Goal: Transaction & Acquisition: Obtain resource

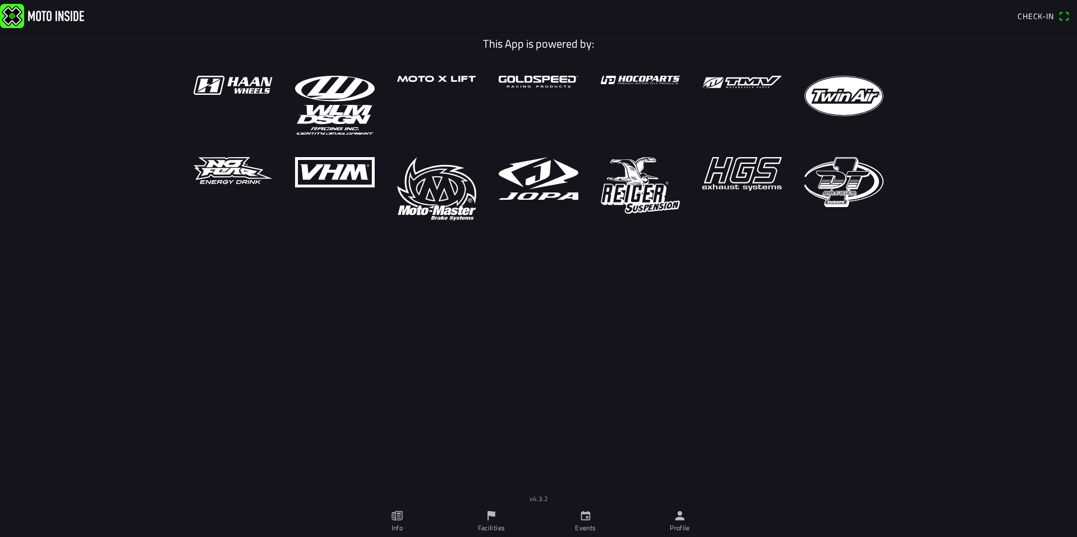
click at [490, 509] on link "Facilities" at bounding box center [491, 520] width 94 height 31
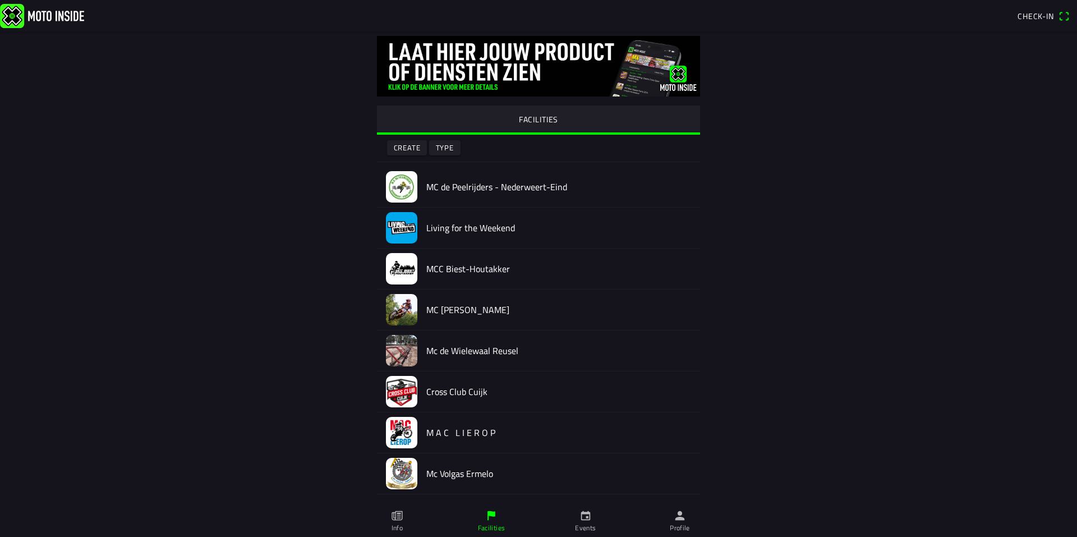
click at [0, 0] on slot "FACILITIES" at bounding box center [0, 0] width 0 height 0
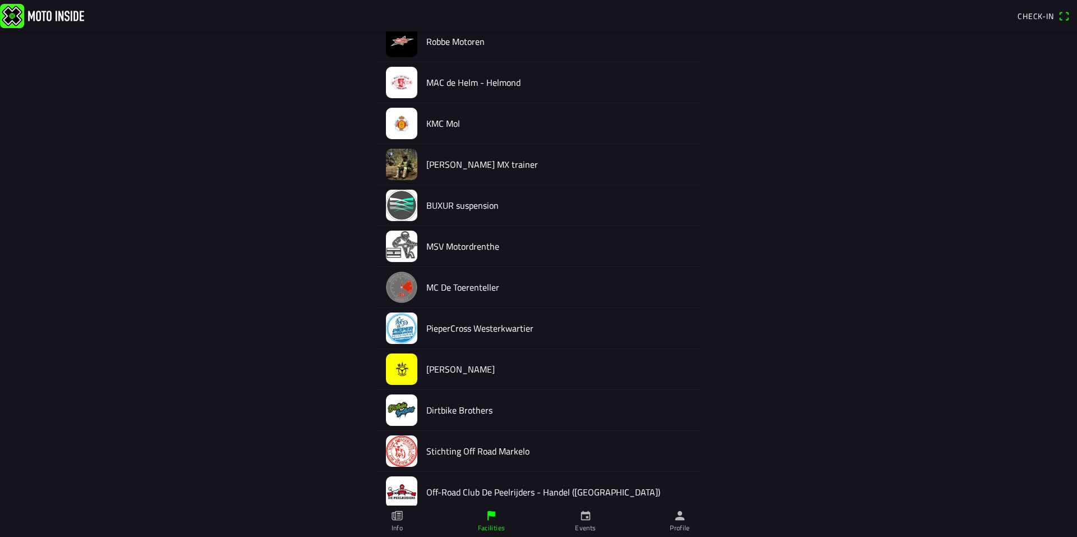
scroll to position [2084, 0]
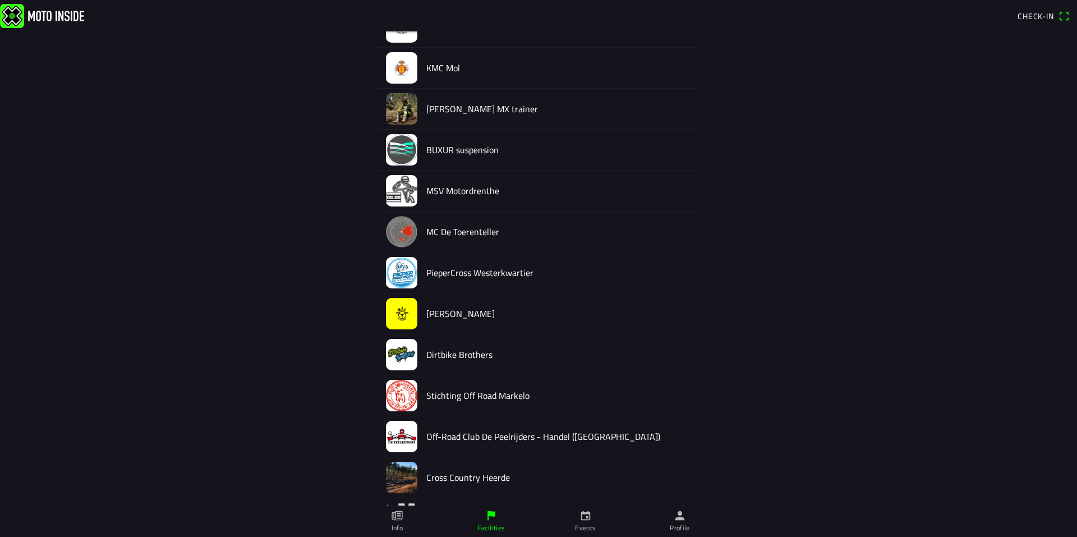
click at [472, 275] on h2 "PieperCross Westerkwartier" at bounding box center [558, 273] width 265 height 11
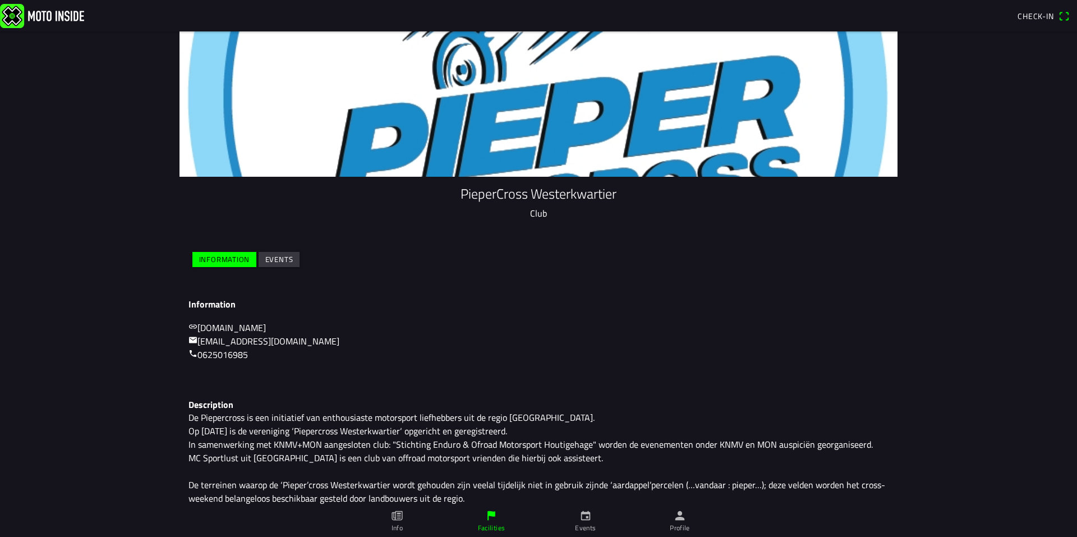
scroll to position [24, 0]
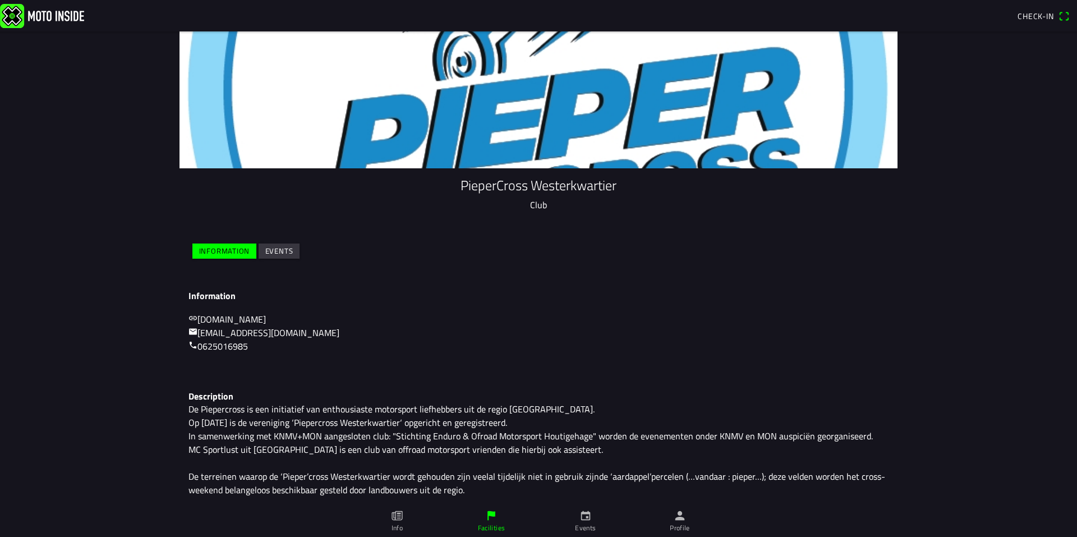
click at [588, 518] on icon "calendar" at bounding box center [585, 515] width 12 height 12
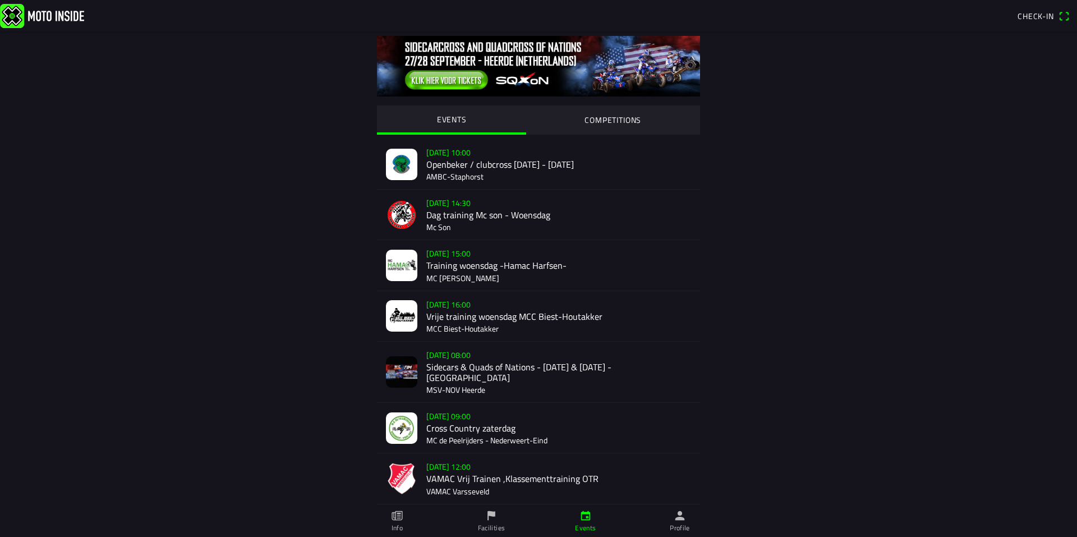
click at [1033, 14] on span "Check-in" at bounding box center [1035, 16] width 36 height 12
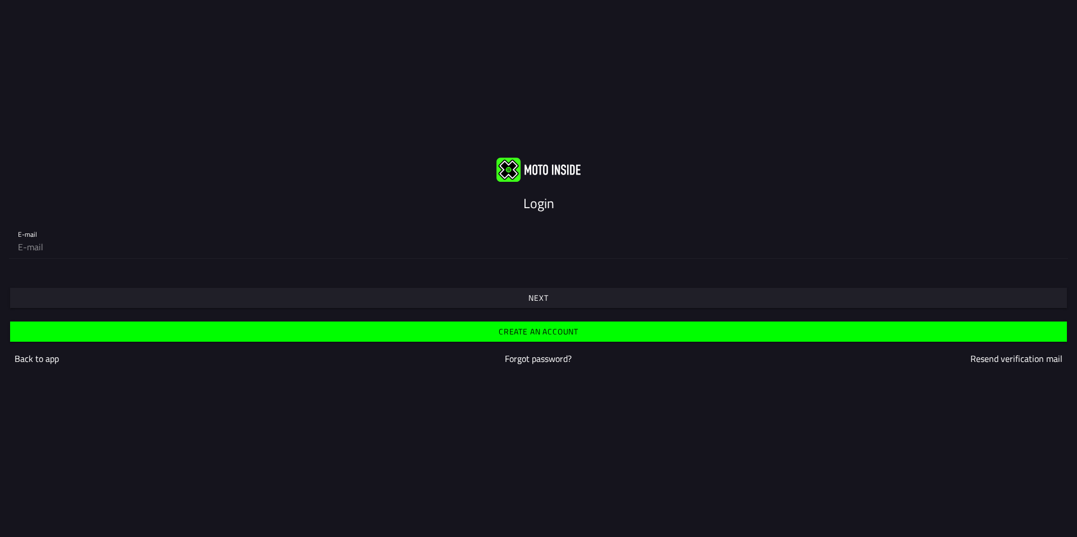
click at [30, 242] on input "email" at bounding box center [538, 247] width 1041 height 22
type input "[EMAIL_ADDRESS][DOMAIN_NAME]"
click at [549, 296] on span "Next" at bounding box center [538, 298] width 1039 height 20
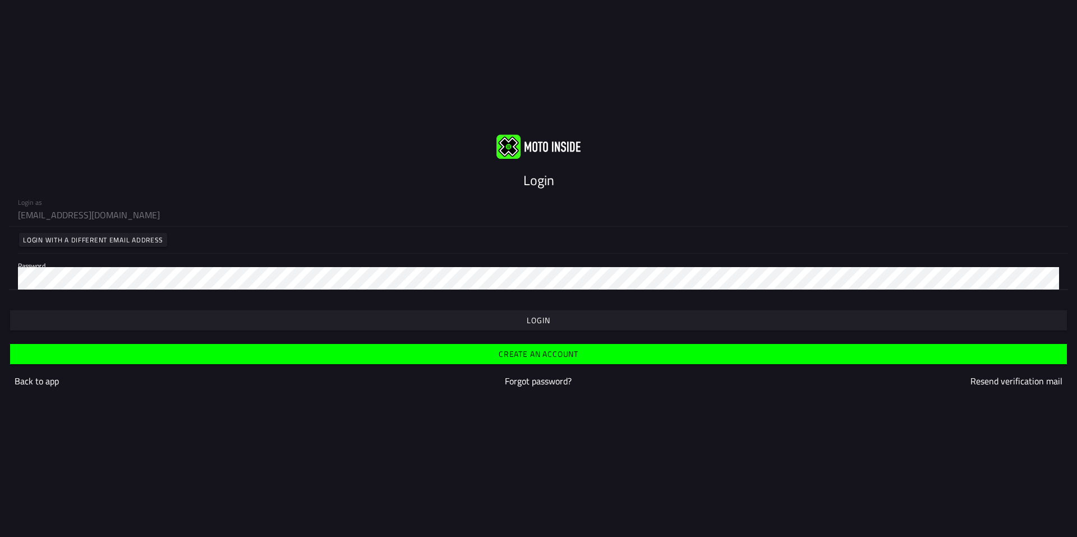
click at [524, 323] on span "button" at bounding box center [538, 320] width 1039 height 20
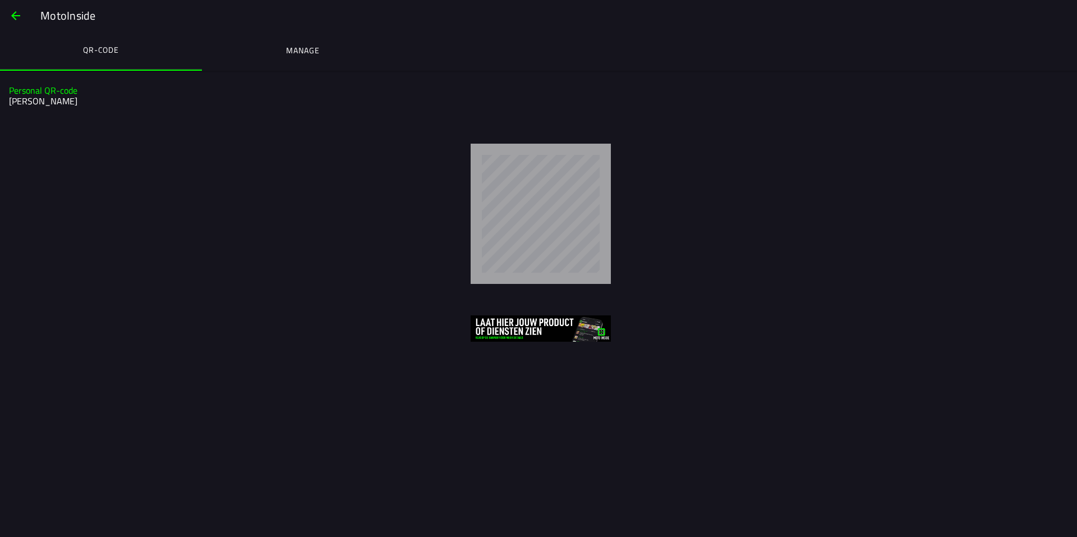
click at [310, 51] on ion-label "Manage" at bounding box center [302, 50] width 33 height 12
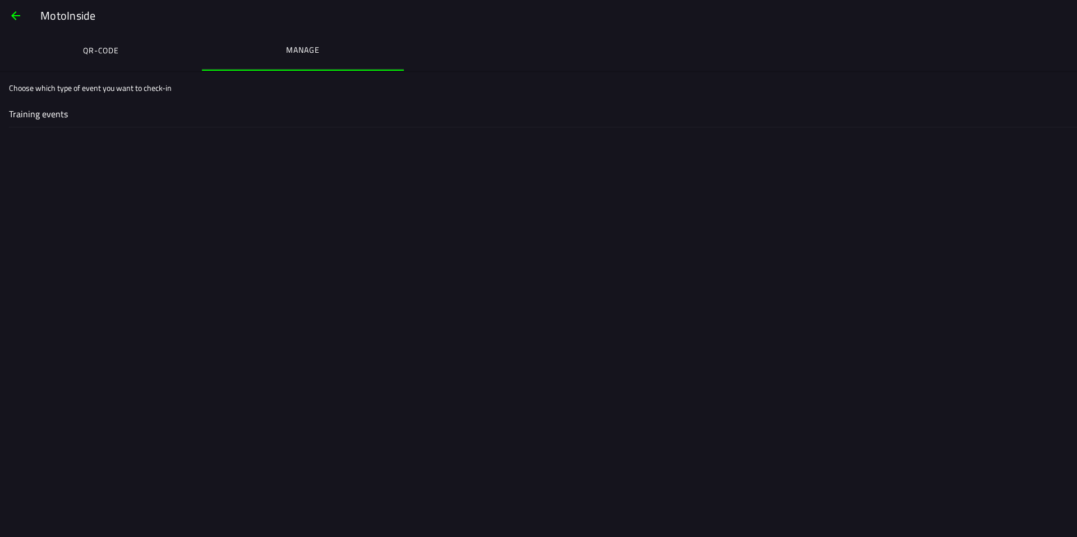
click at [12, 15] on span "button" at bounding box center [15, 15] width 13 height 27
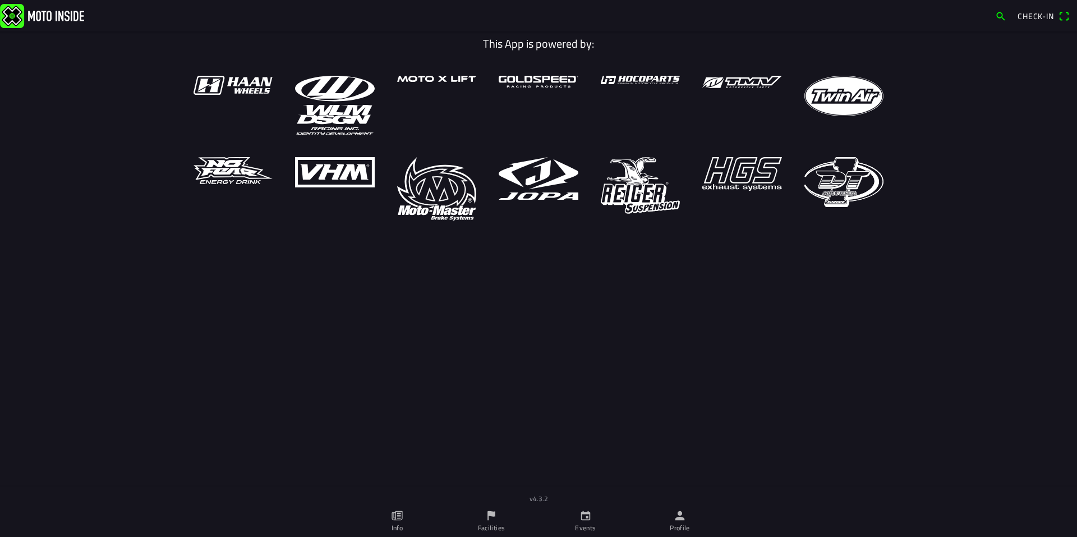
click at [679, 517] on icon "person" at bounding box center [680, 515] width 12 height 12
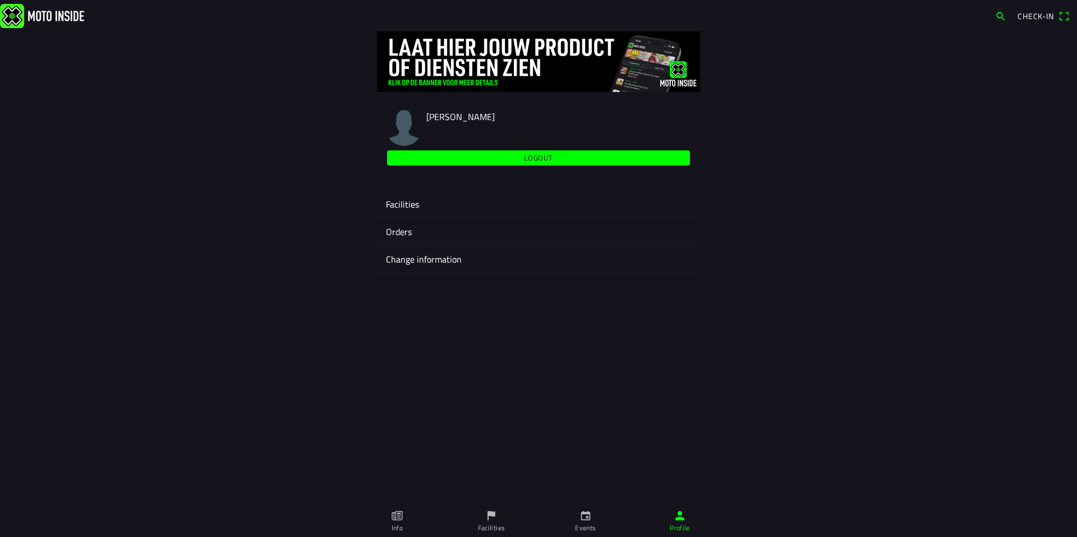
click at [408, 202] on ion-label "Facilities" at bounding box center [538, 203] width 305 height 13
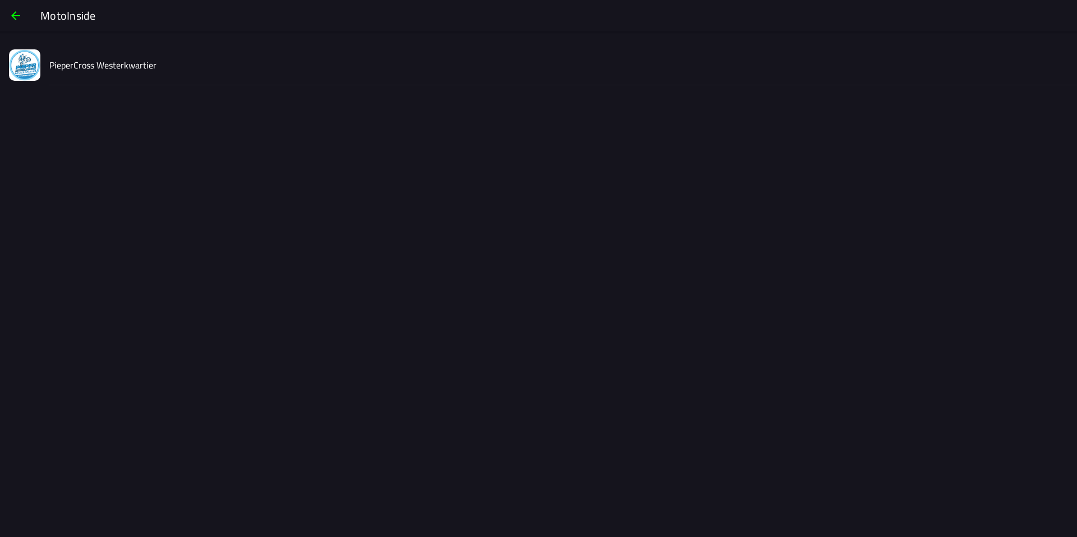
click at [0, 0] on slot "PieperCross Westerkwartier" at bounding box center [0, 0] width 0 height 0
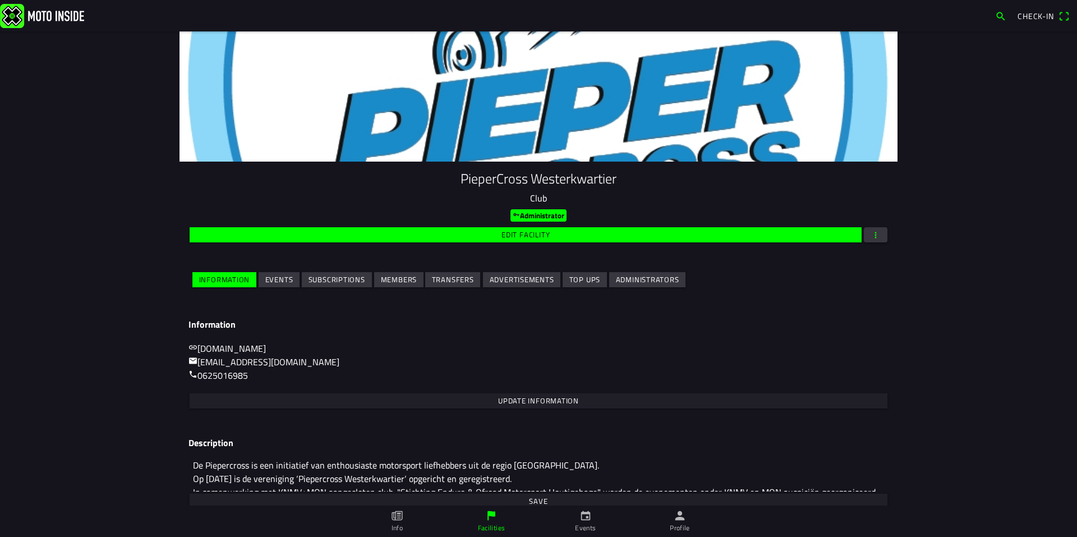
scroll to position [45, 0]
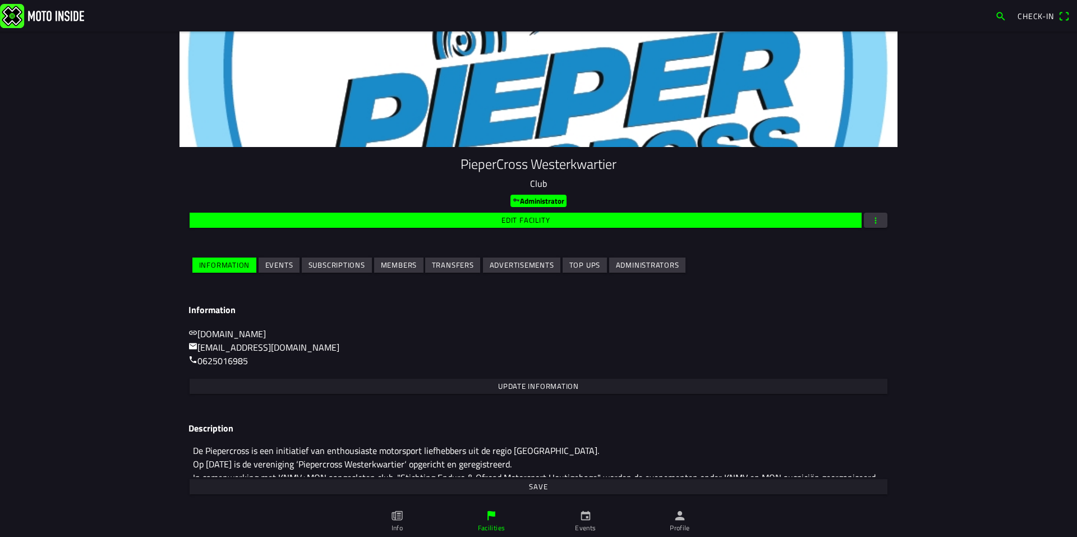
click at [0, 0] on slot "Events" at bounding box center [0, 0] width 0 height 0
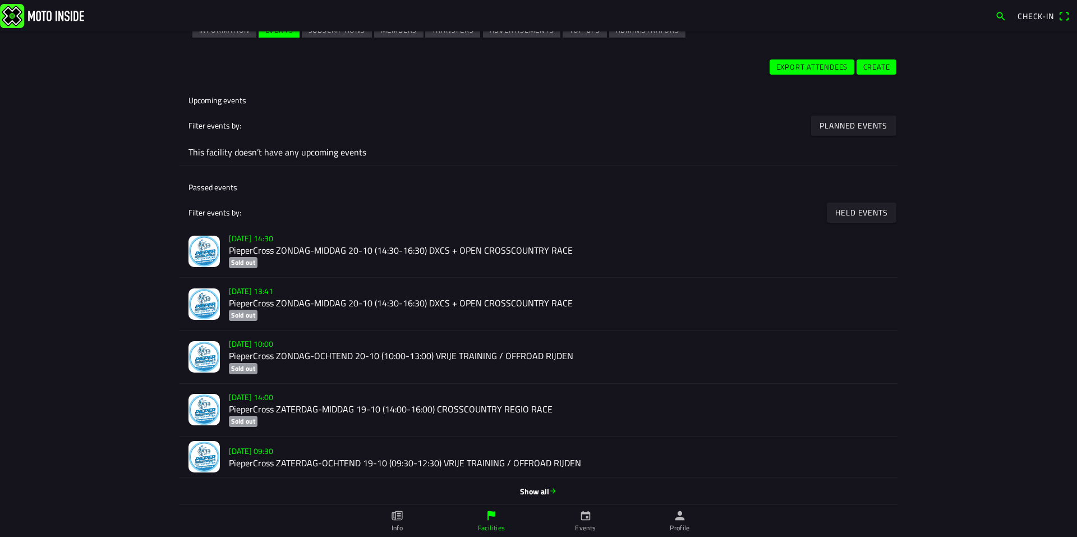
scroll to position [284, 0]
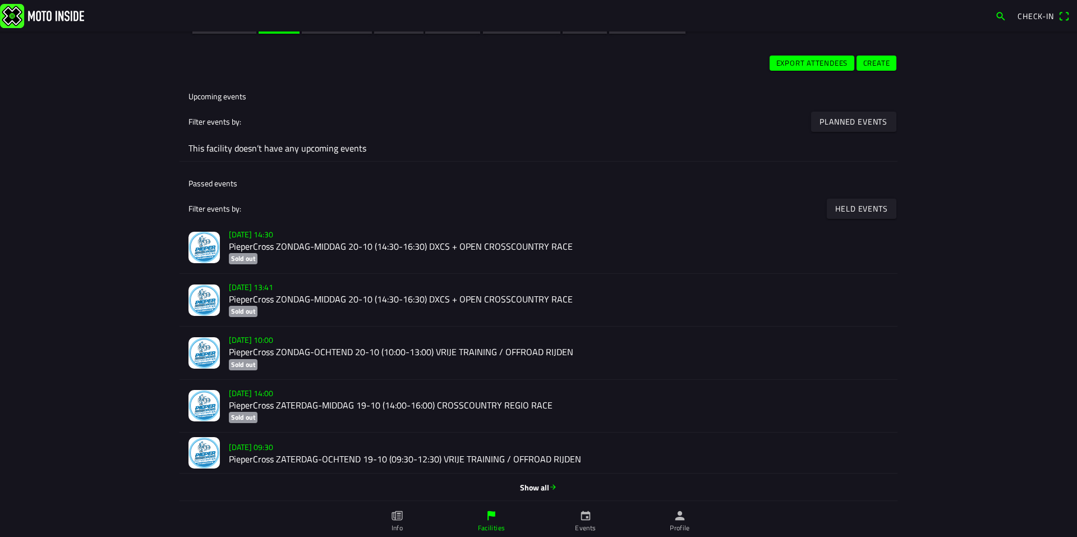
click at [0, 0] on slot "[DATE] 09:30" at bounding box center [0, 0] width 0 height 0
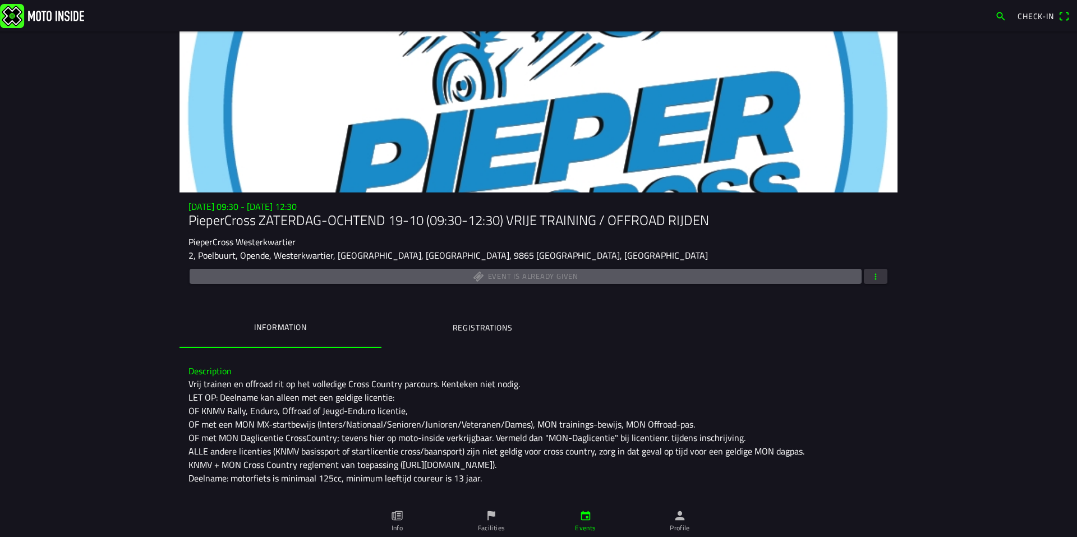
click at [874, 275] on span "button" at bounding box center [876, 276] width 10 height 15
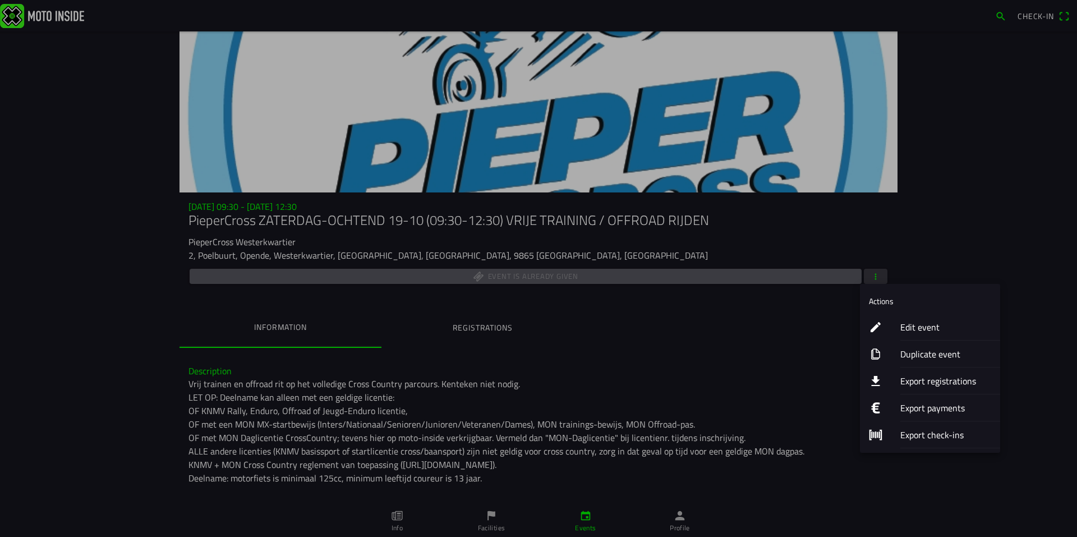
click at [929, 380] on ion-label "Export registrations" at bounding box center [945, 380] width 91 height 13
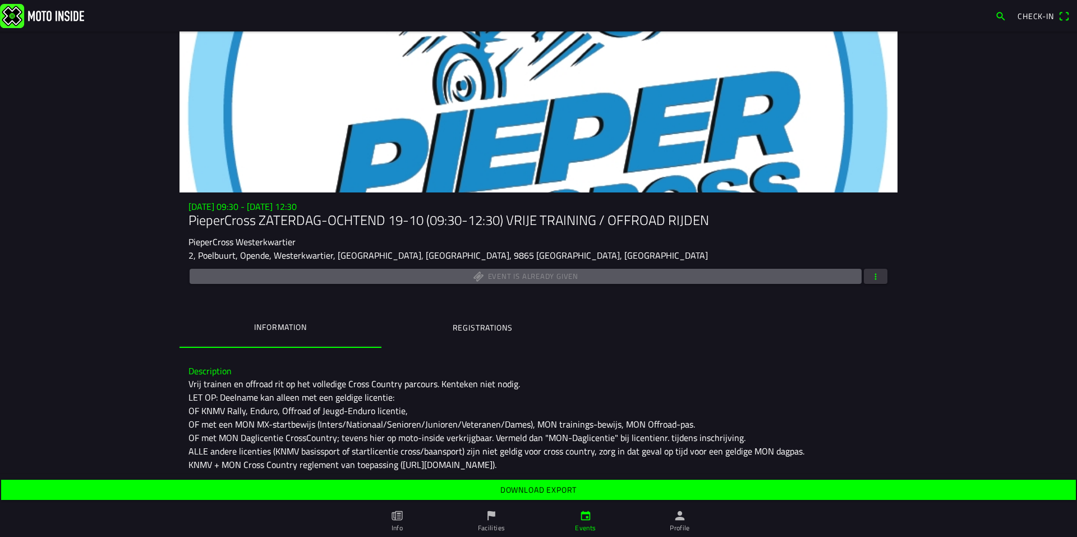
click at [651, 487] on span "Download export" at bounding box center [538, 490] width 1057 height 20
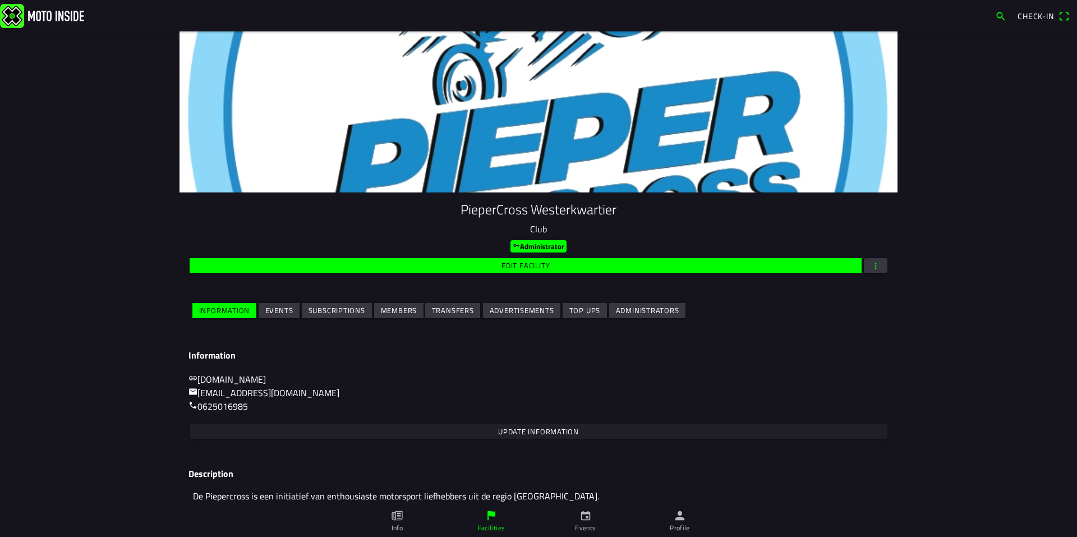
click at [265, 306] on span "Events" at bounding box center [279, 310] width 28 height 15
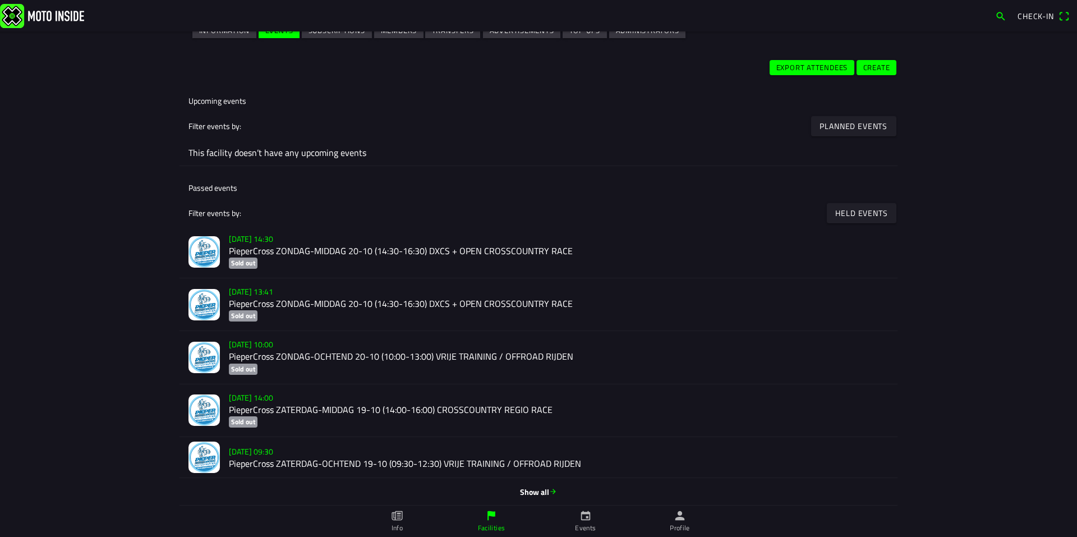
scroll to position [284, 0]
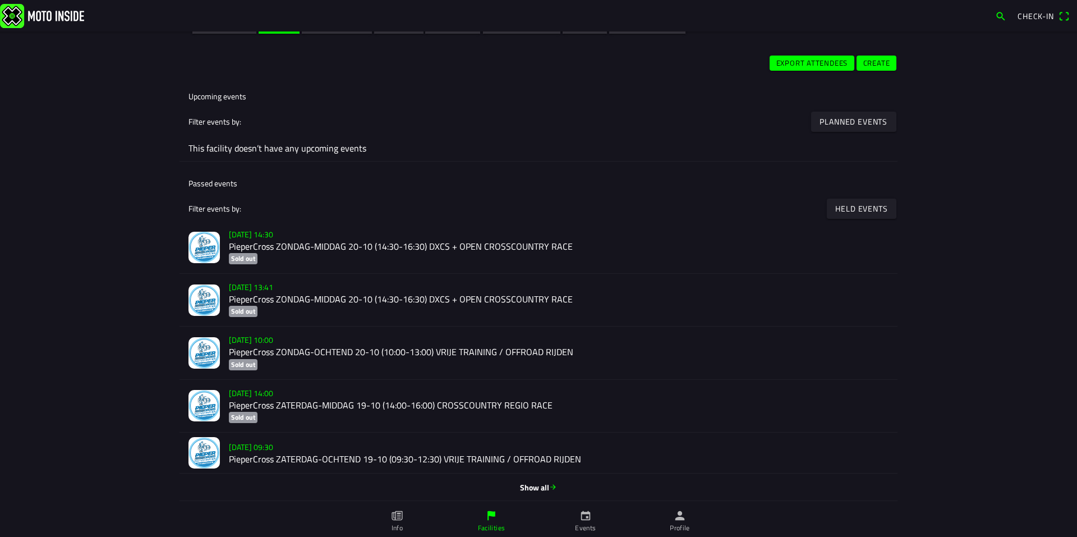
click at [383, 404] on h2 "PieperCross ZATERDAG-MIDDAG 19-10 (14:00-16:00) CROSSCOUNTRY REGIO RACE" at bounding box center [559, 405] width 660 height 11
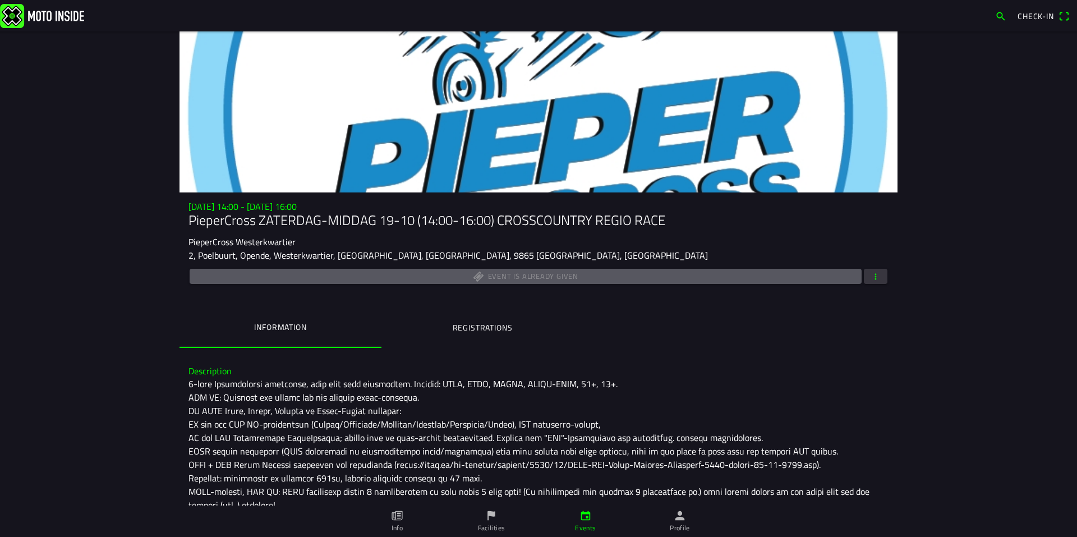
click at [878, 278] on button "button" at bounding box center [876, 276] width 24 height 15
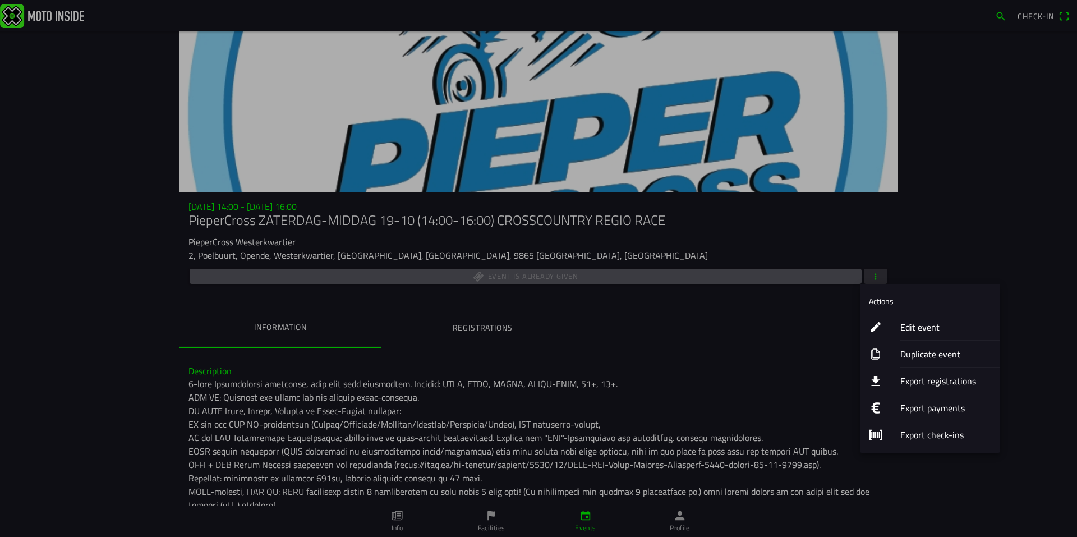
click at [910, 377] on ion-label "Export registrations" at bounding box center [945, 380] width 91 height 13
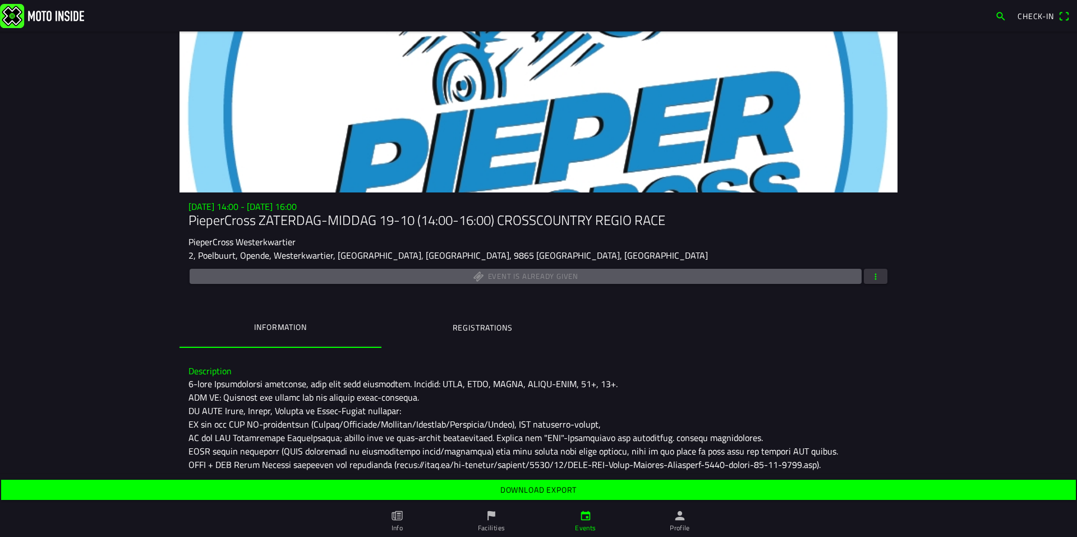
click at [804, 487] on span "Download export" at bounding box center [538, 490] width 1057 height 20
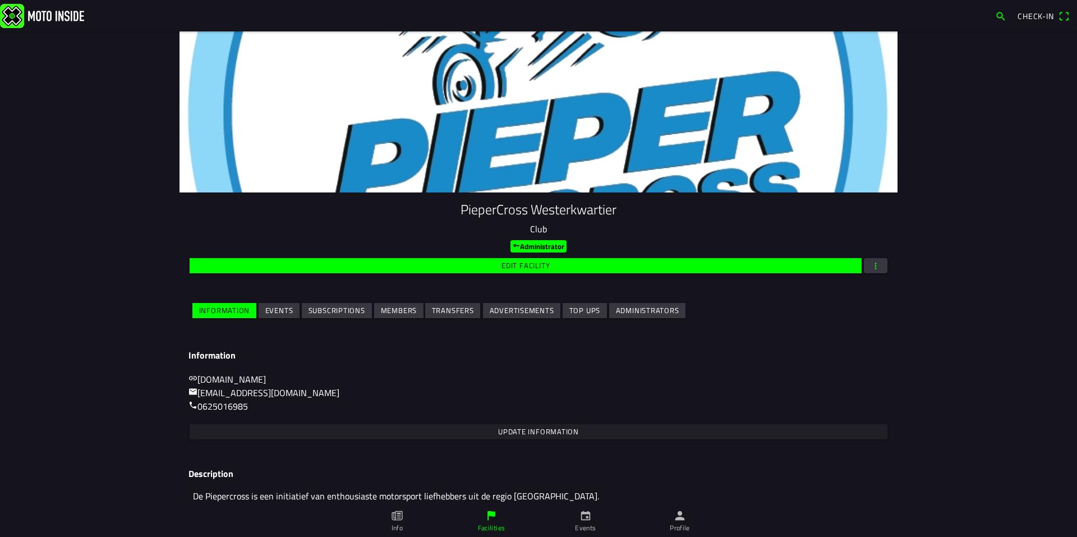
click at [271, 317] on span "Events" at bounding box center [279, 310] width 28 height 15
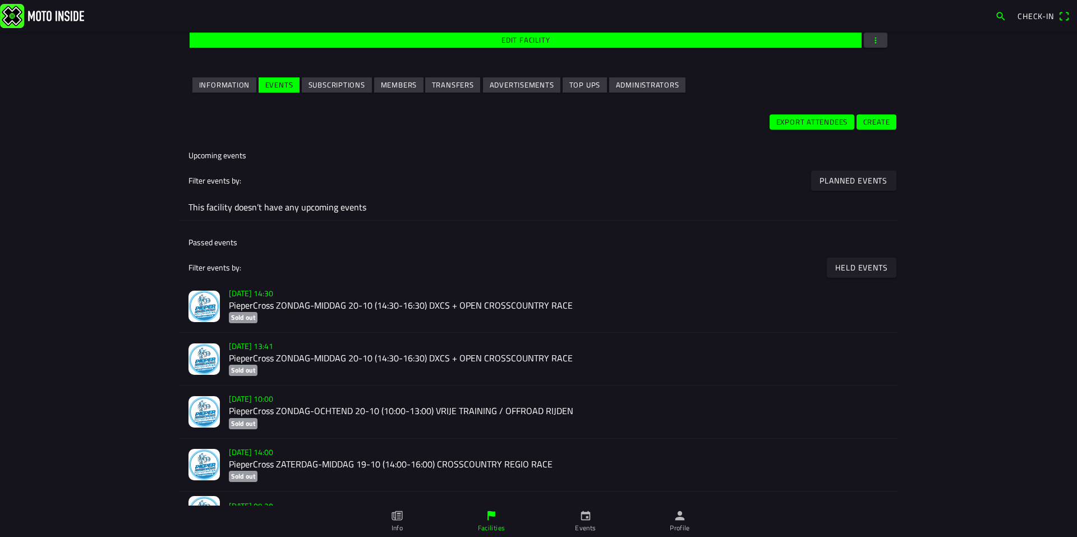
scroll to position [284, 0]
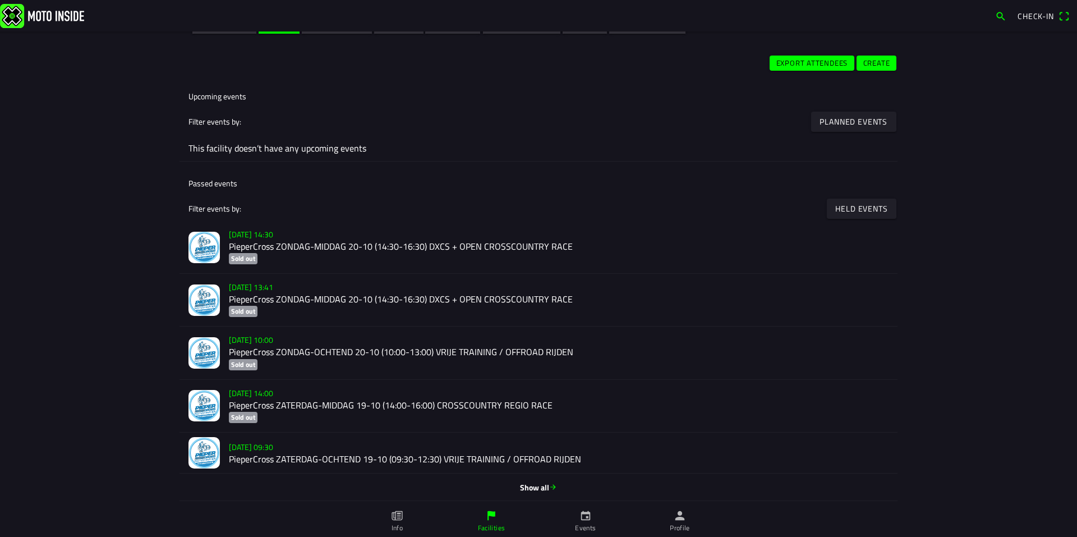
click at [291, 350] on h2 "PieperCross ZONDAG-OCHTEND 20-10 (10:00-13:00) VRIJE TRAINING / OFFROAD RIJDEN" at bounding box center [559, 352] width 660 height 11
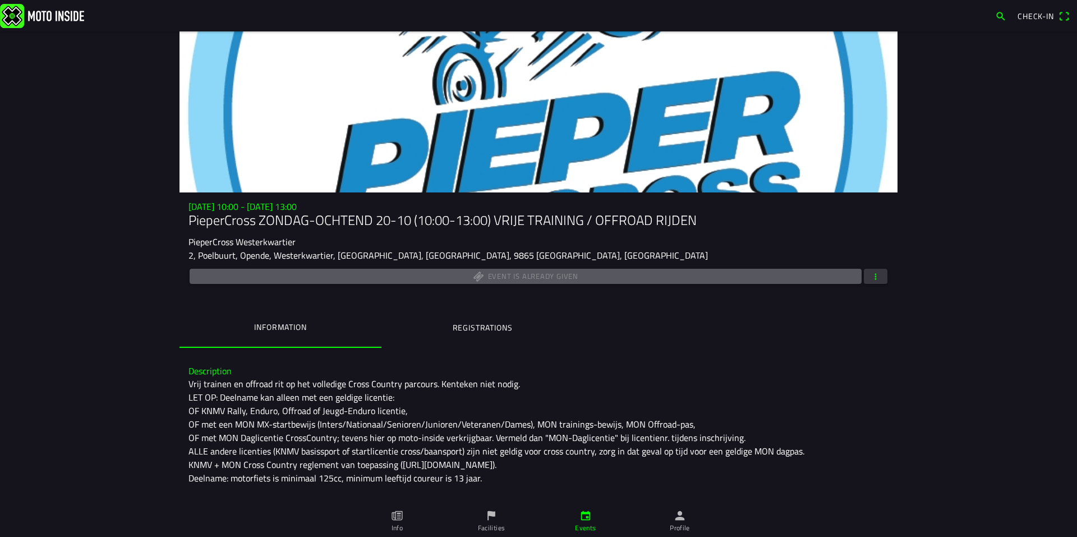
click at [873, 270] on span "button" at bounding box center [876, 276] width 10 height 15
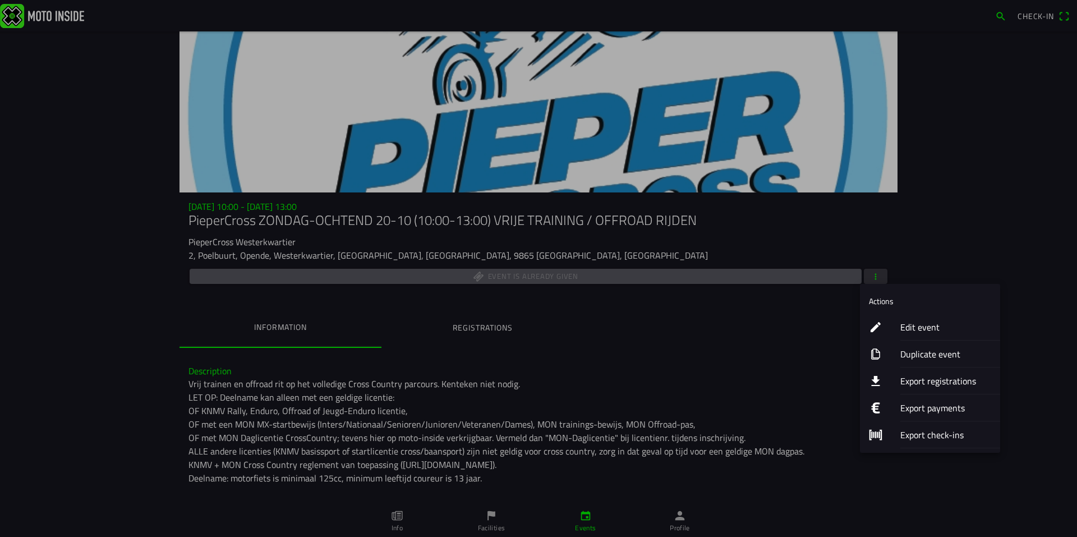
click at [919, 376] on ion-label "Export registrations" at bounding box center [945, 380] width 91 height 13
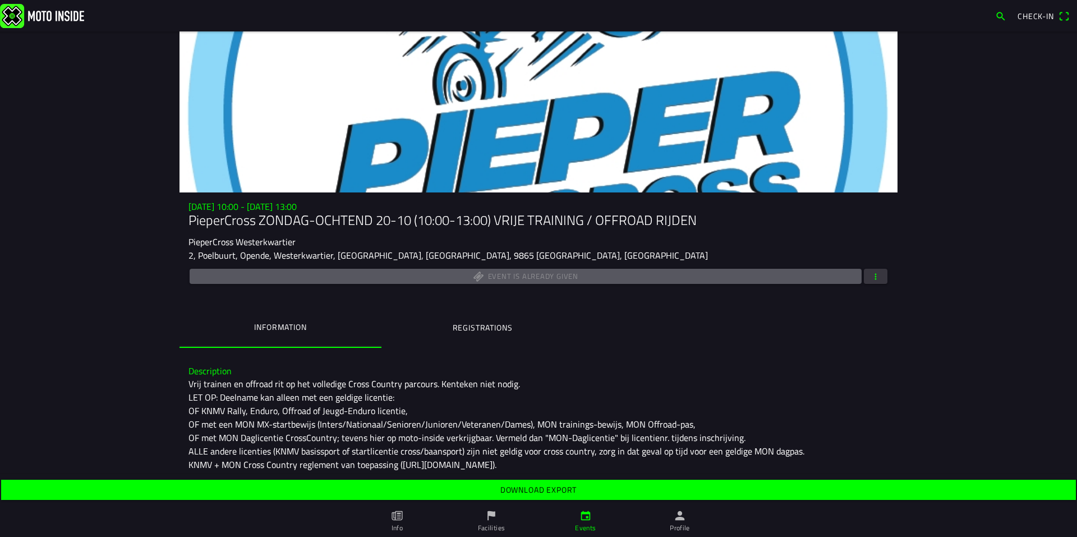
click at [0, 0] on slot "Download export" at bounding box center [0, 0] width 0 height 0
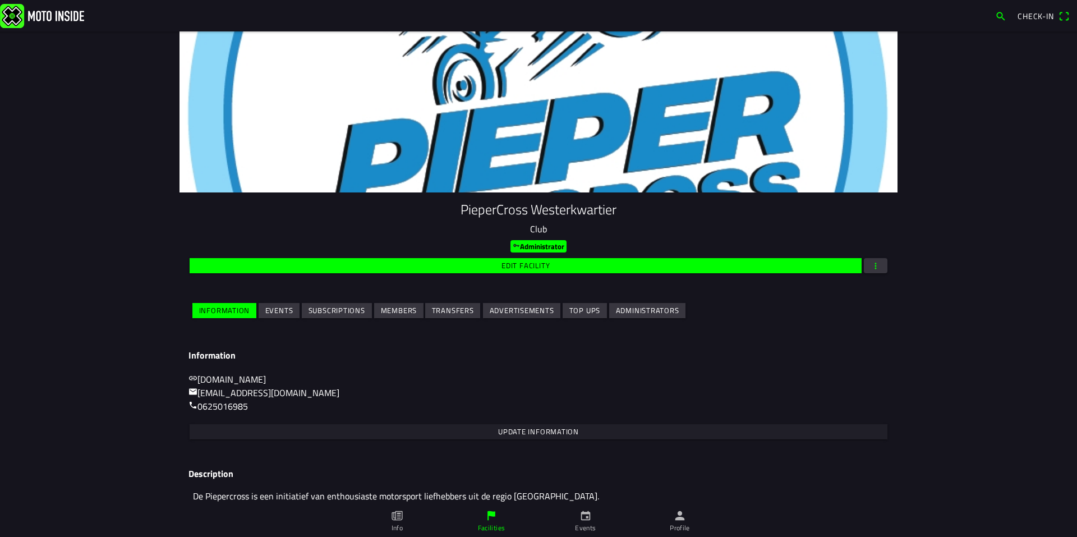
click at [0, 0] on slot "Events" at bounding box center [0, 0] width 0 height 0
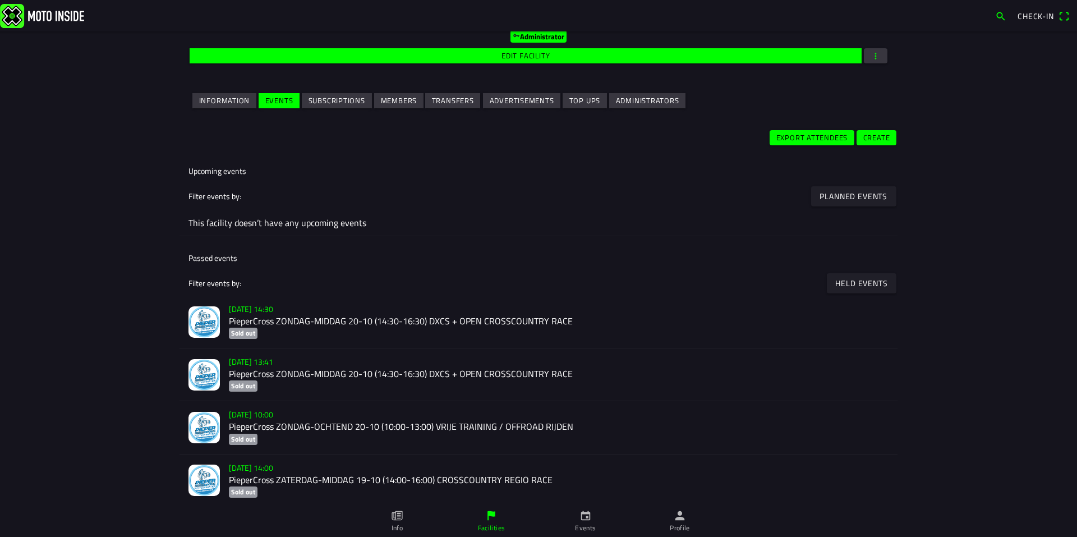
scroll to position [284, 0]
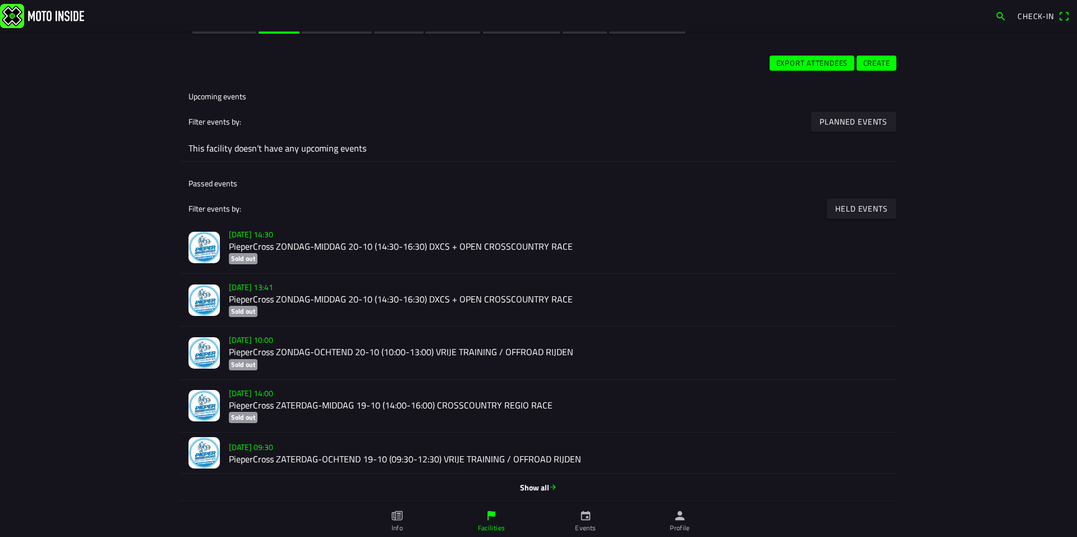
click at [326, 299] on h2 "PieperCross ZONDAG-MIDDAG 20-10 (14:30-16:30) DXCS + OPEN CROSSCOUNTRY RACE" at bounding box center [559, 299] width 660 height 11
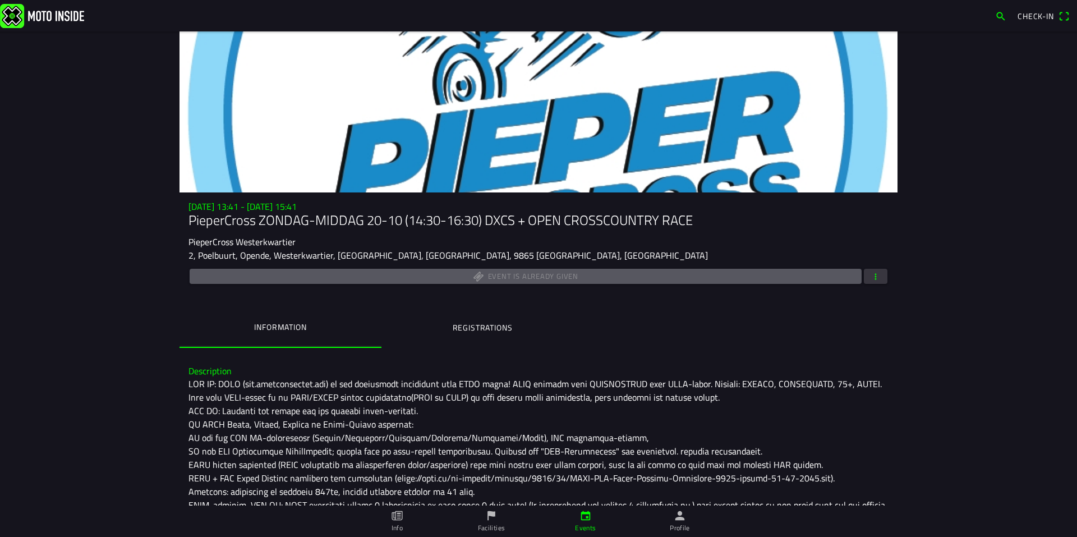
click at [875, 277] on span "button" at bounding box center [876, 276] width 10 height 15
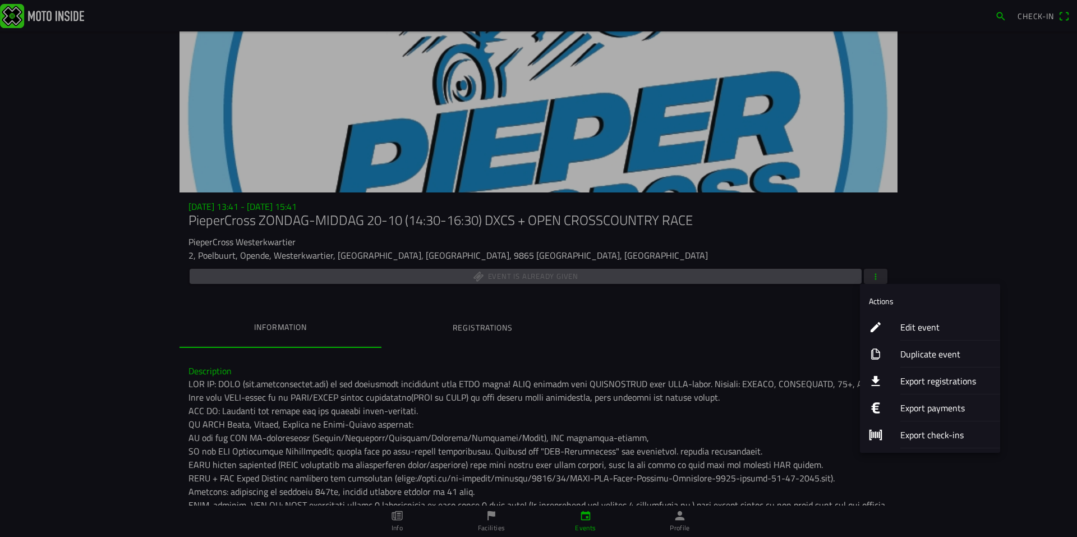
click at [910, 376] on ion-label "Export registrations" at bounding box center [945, 380] width 91 height 13
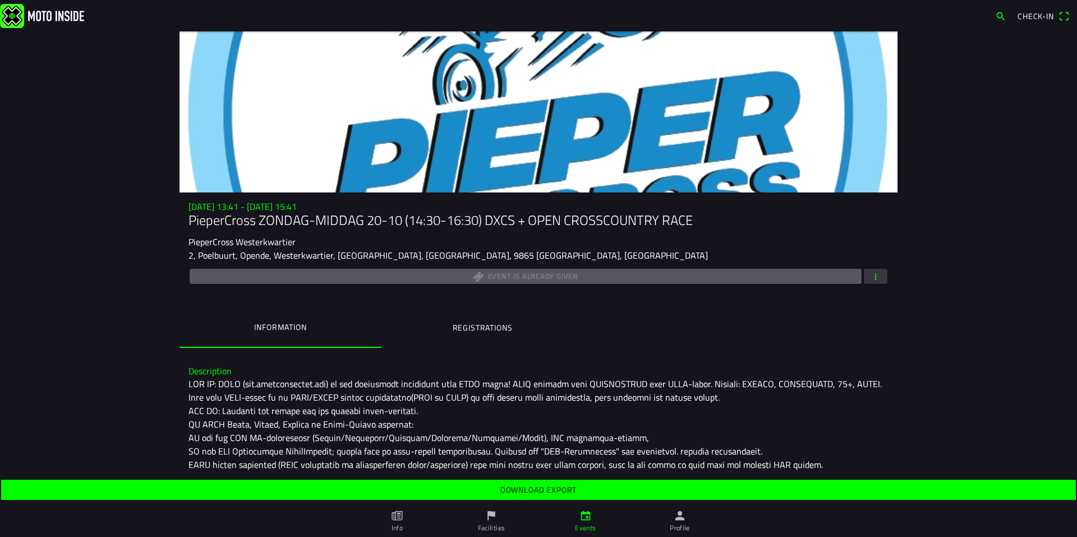
click at [0, 0] on slot "Download export" at bounding box center [0, 0] width 0 height 0
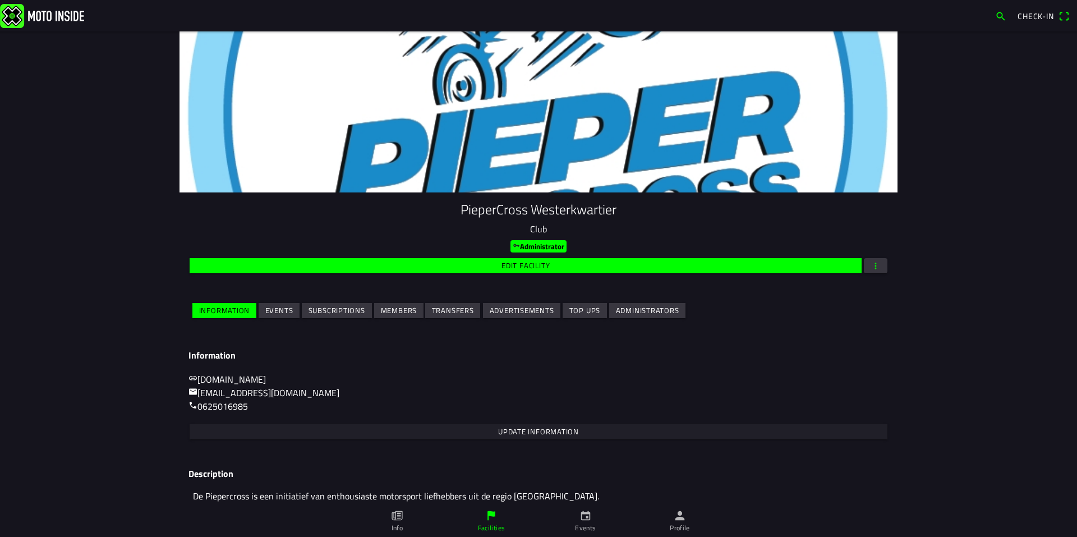
click at [269, 316] on span "Events" at bounding box center [279, 310] width 28 height 15
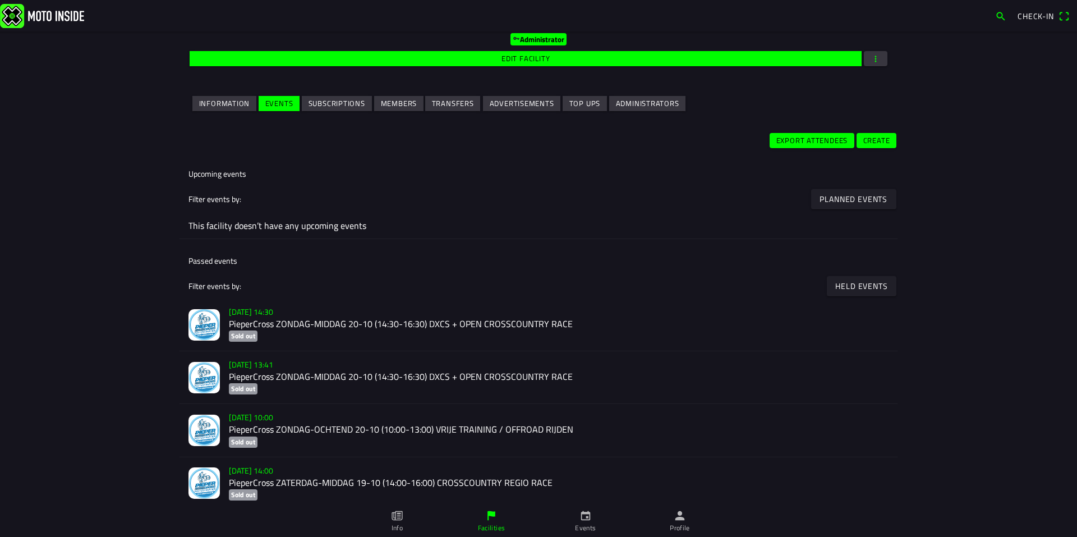
scroll to position [284, 0]
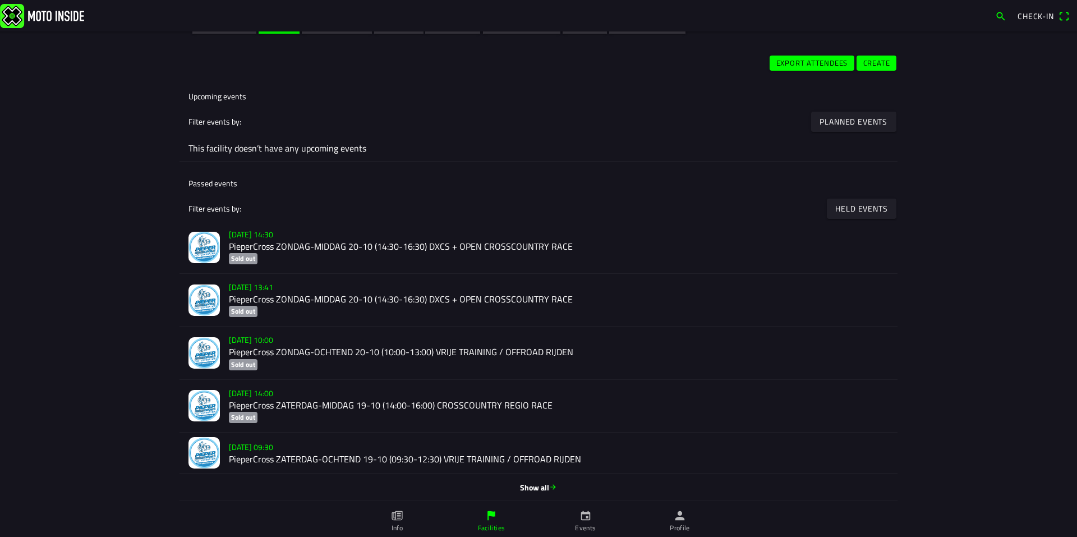
click at [334, 245] on h2 "PieperCross ZONDAG-MIDDAG 20-10 (14:30-16:30) DXCS + OPEN CROSSCOUNTRY RACE" at bounding box center [559, 246] width 660 height 11
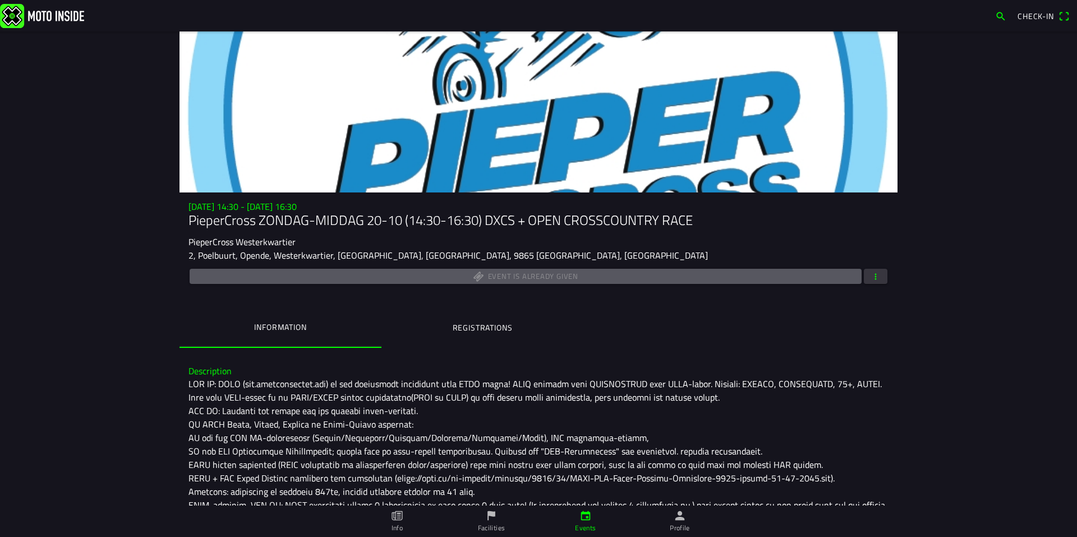
click at [873, 273] on span "button" at bounding box center [876, 276] width 10 height 15
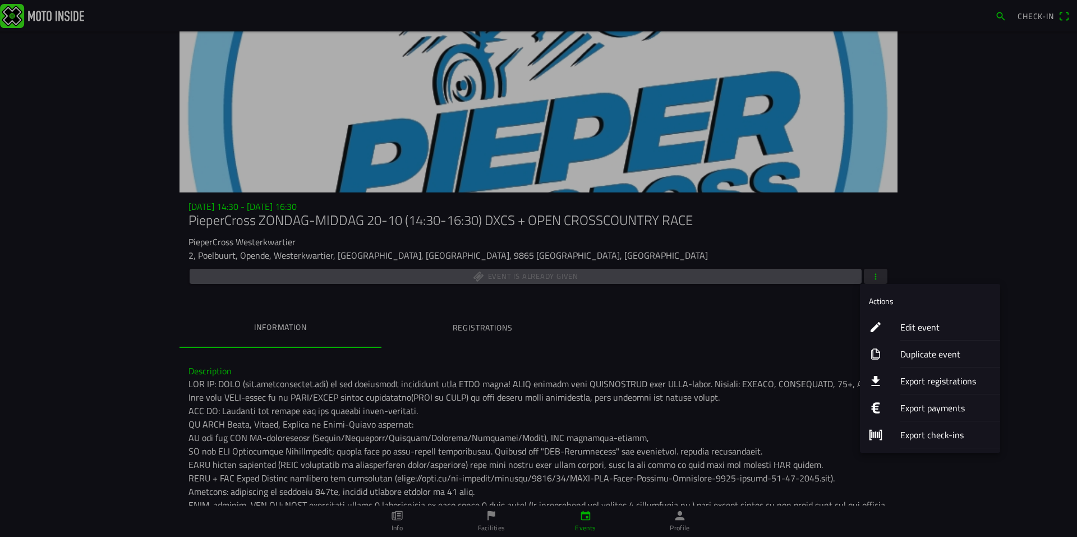
click at [912, 376] on ion-label "Export registrations" at bounding box center [945, 380] width 91 height 13
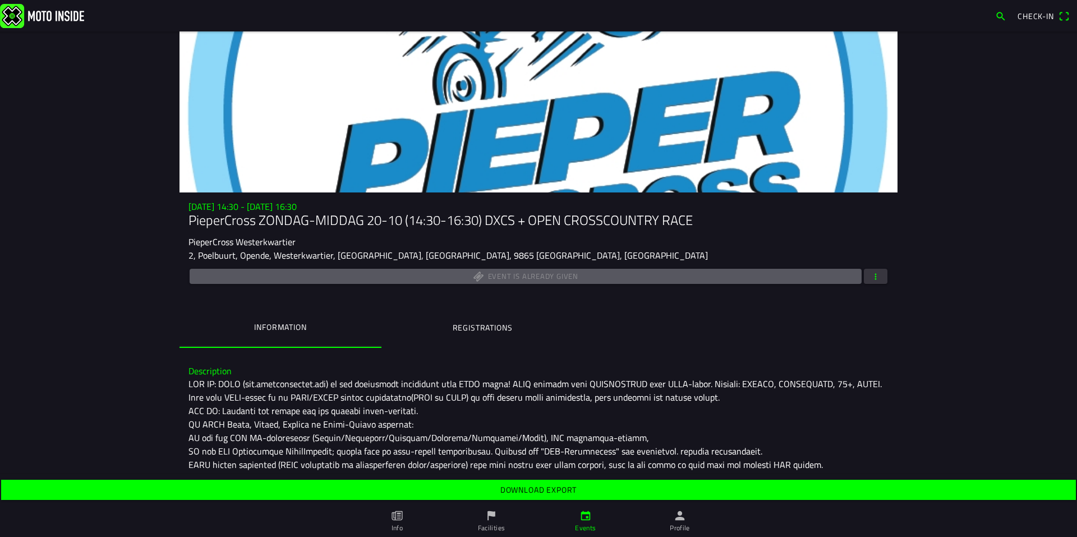
click at [555, 477] on div "Download export" at bounding box center [538, 489] width 1077 height 25
click at [0, 0] on slot "Download export" at bounding box center [0, 0] width 0 height 0
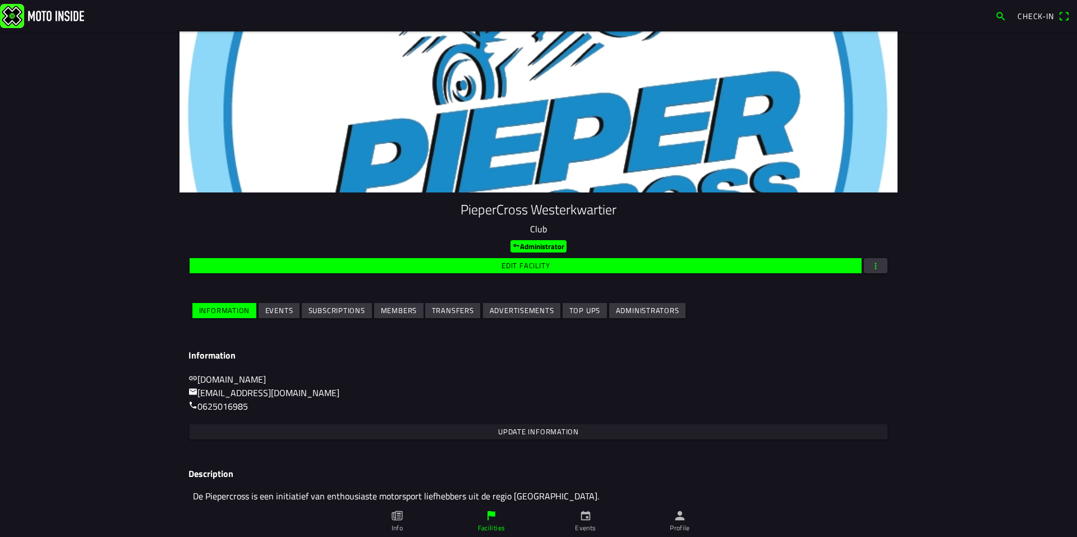
click at [0, 0] on slot "Events" at bounding box center [0, 0] width 0 height 0
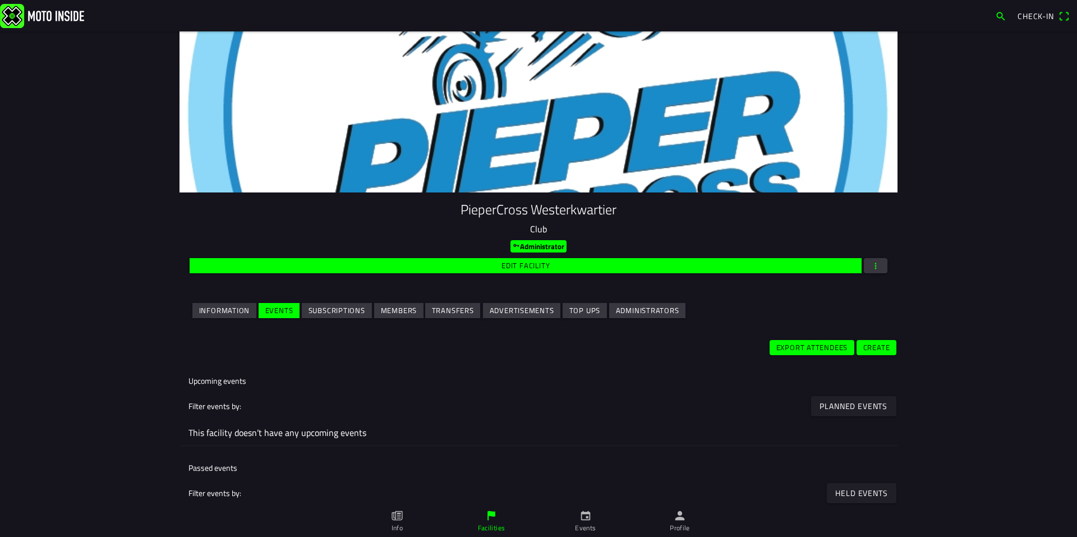
click at [0, 0] on slot "Information" at bounding box center [0, 0] width 0 height 0
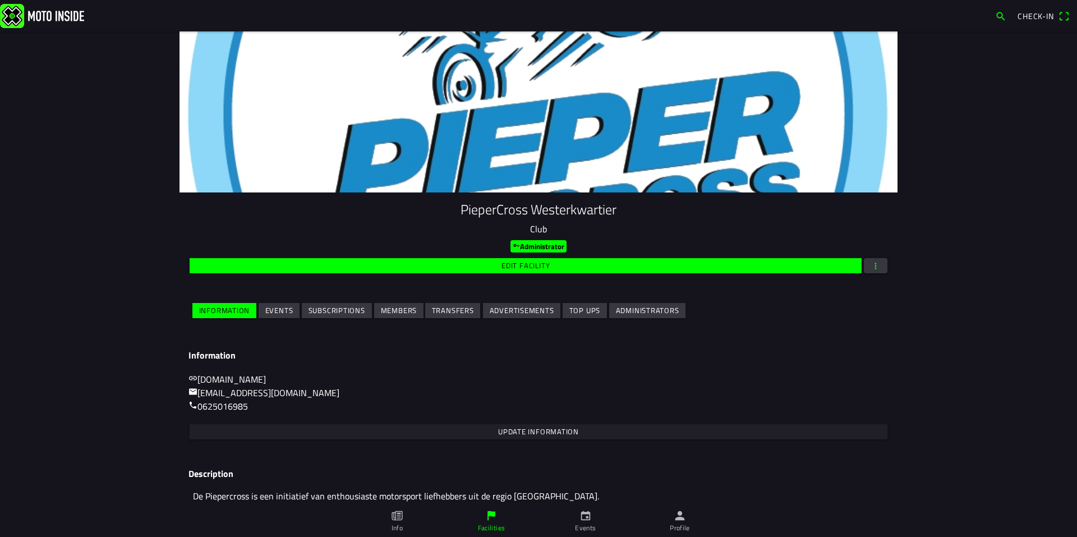
scroll to position [45, 0]
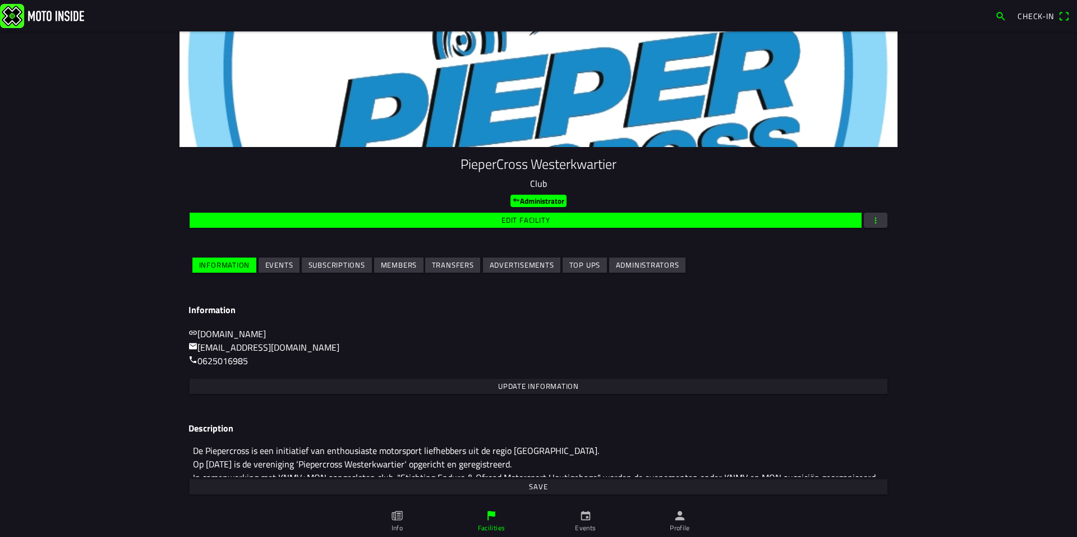
click at [65, 17] on img at bounding box center [42, 15] width 84 height 24
